Goal: Obtain resource: Download file/media

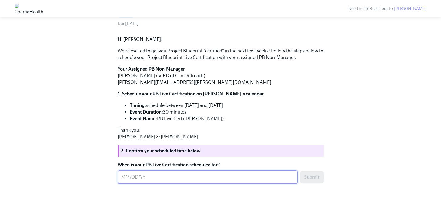
scroll to position [87, 0]
click at [162, 131] on p "Thank you! [PERSON_NAME] & [PERSON_NAME]" at bounding box center [221, 133] width 206 height 13
click at [188, 182] on div "x ​" at bounding box center [208, 177] width 180 height 13
type textarea "[DATE]"
click at [313, 180] on button "Submit" at bounding box center [312, 177] width 24 height 12
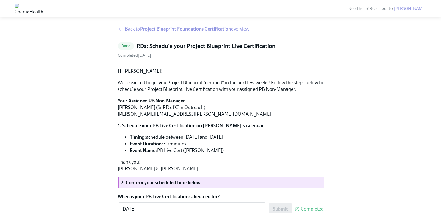
scroll to position [0, 0]
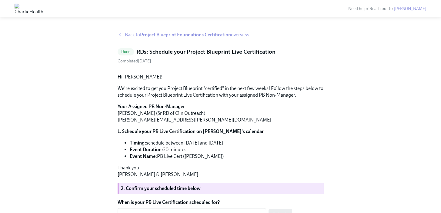
click at [172, 34] on strong "Project Blueprint Foundations Certification" at bounding box center [185, 35] width 91 height 6
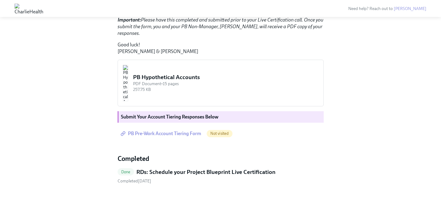
scroll to position [515, 0]
click at [164, 135] on span "PB Pre-Work Account Tiering Form" at bounding box center [161, 134] width 79 height 6
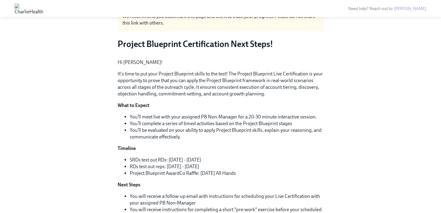
scroll to position [0, 0]
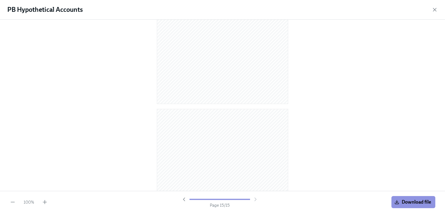
scroll to position [1211, 0]
click at [407, 201] on span "Download file" at bounding box center [413, 202] width 35 height 6
